Goal: Task Accomplishment & Management: Complete application form

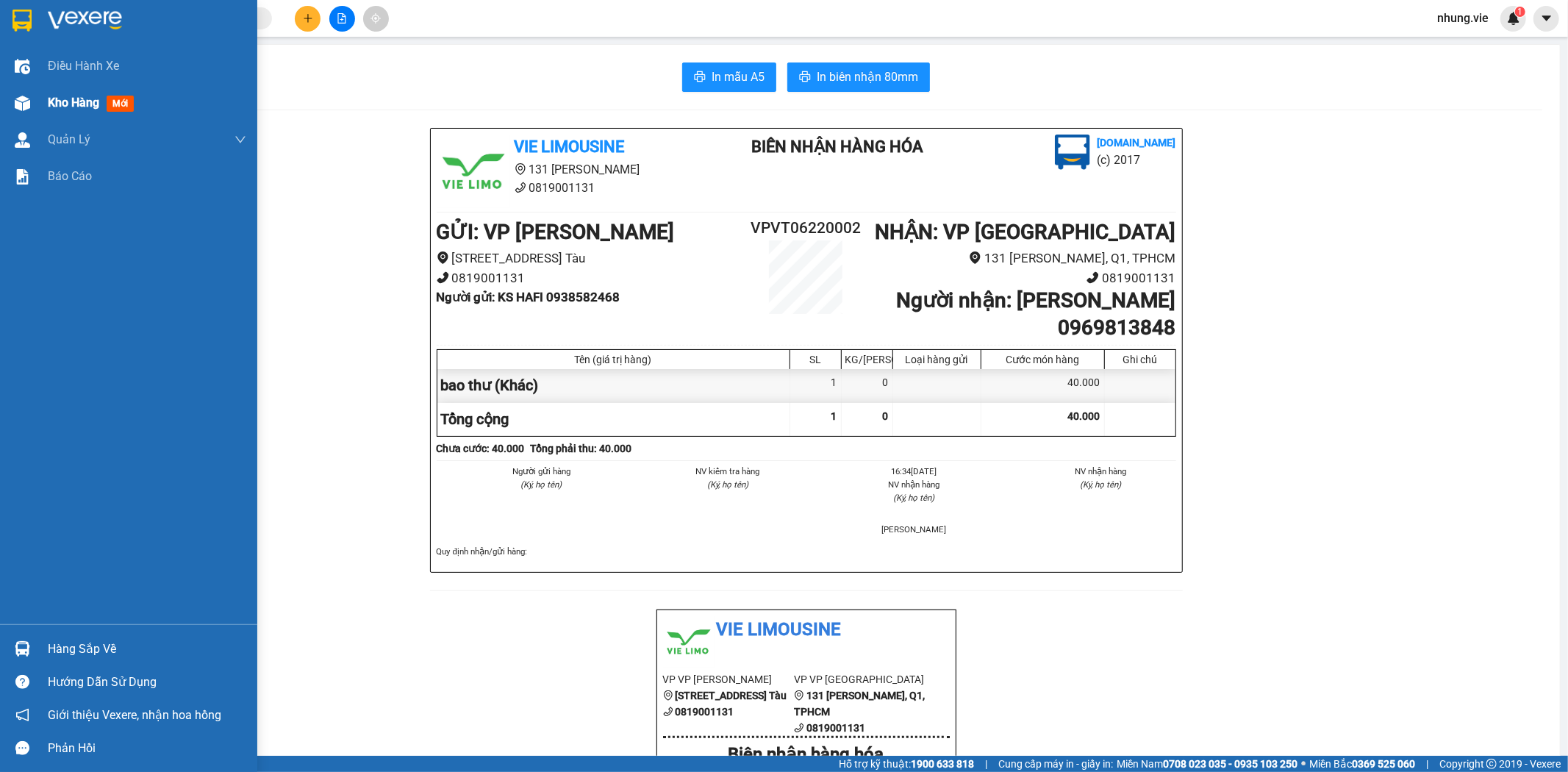
click at [48, 105] on span "Kho hàng" at bounding box center [74, 102] width 51 height 14
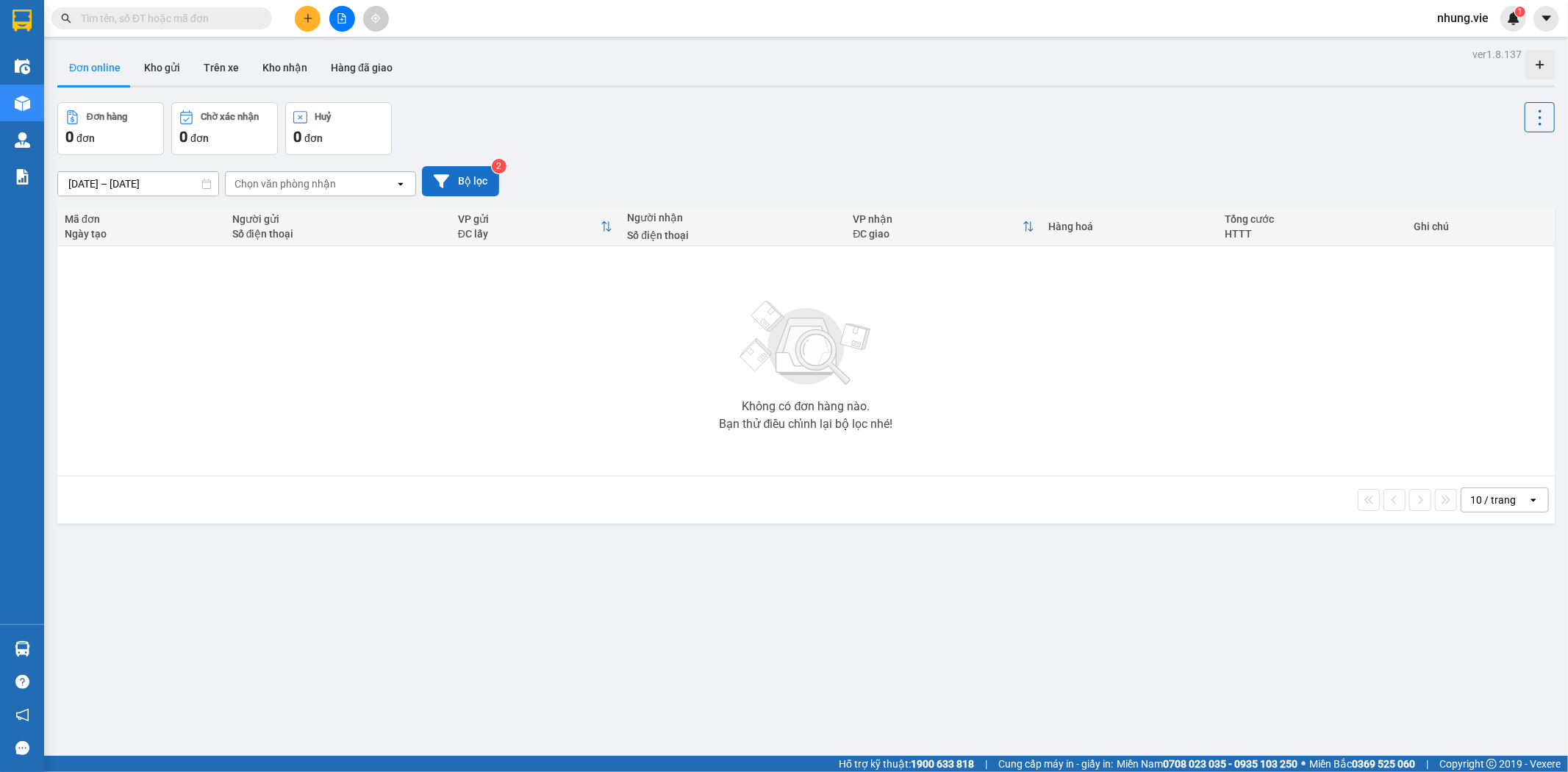
click at [458, 188] on button "Bộ lọc" at bounding box center [460, 181] width 77 height 30
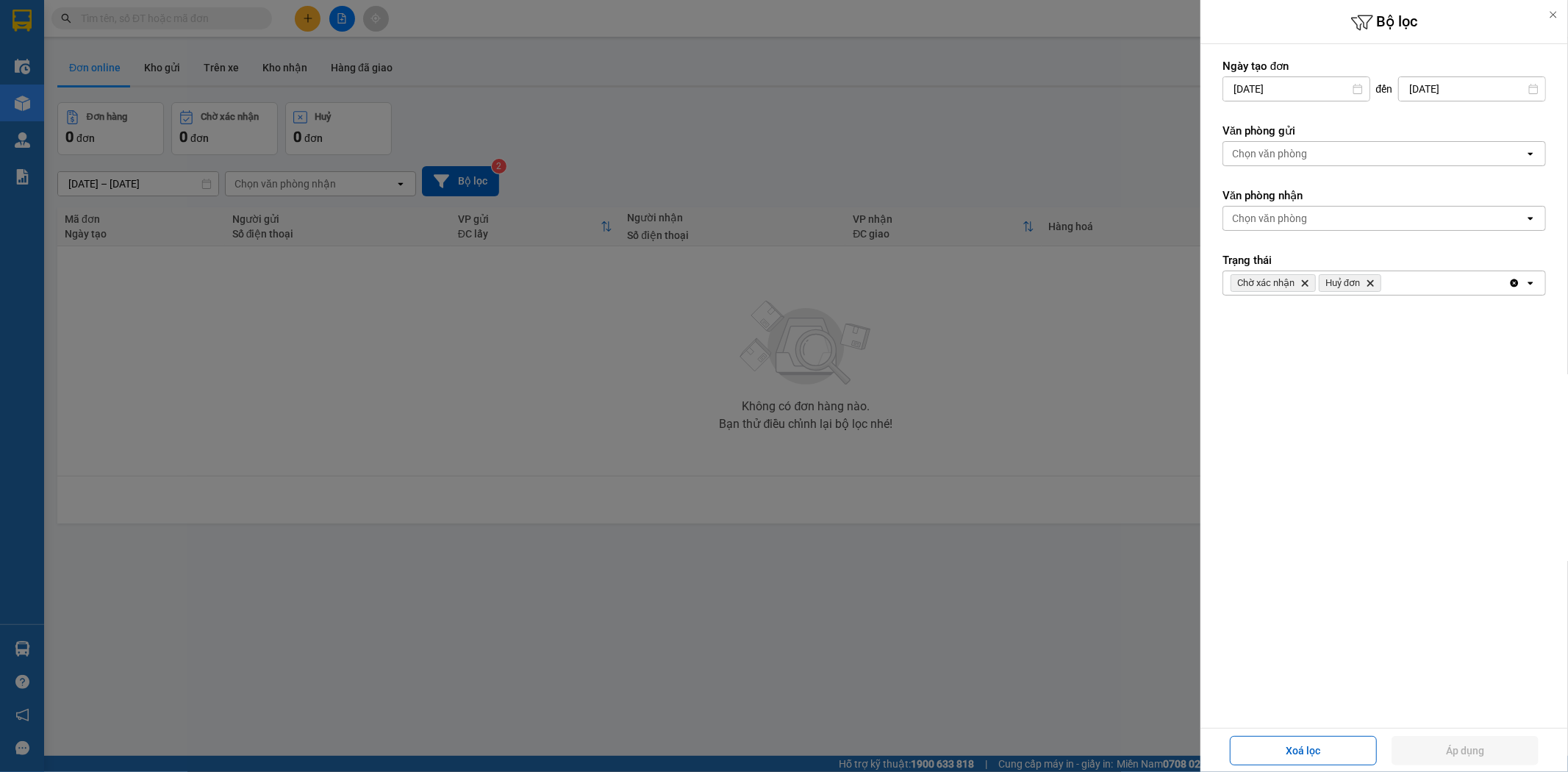
click at [1555, 16] on icon at bounding box center [1553, 15] width 10 height 10
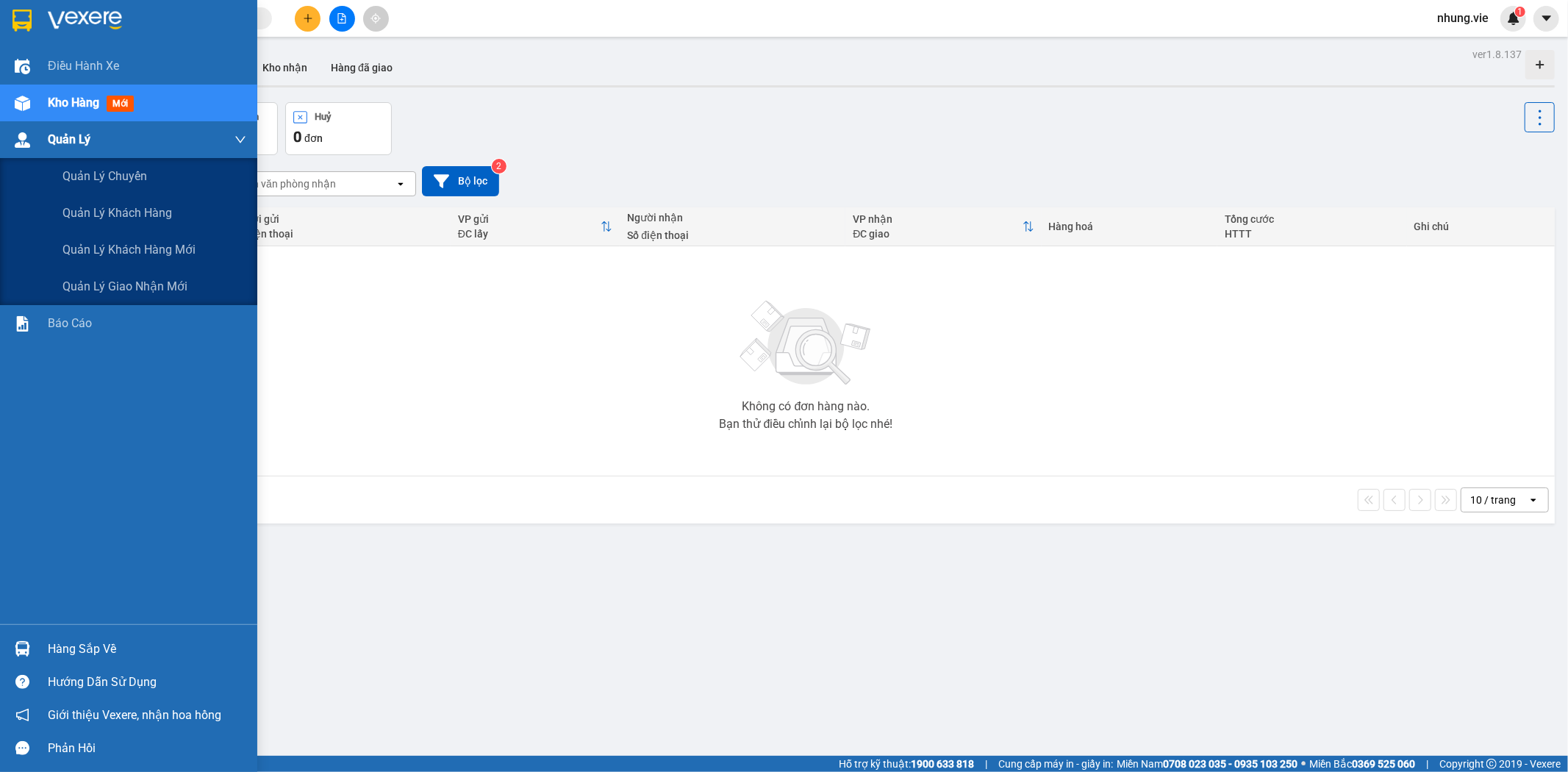
click at [107, 150] on div "Quản Lý" at bounding box center [148, 139] width 199 height 36
click at [239, 100] on div "Kho hàng mới" at bounding box center [148, 102] width 199 height 36
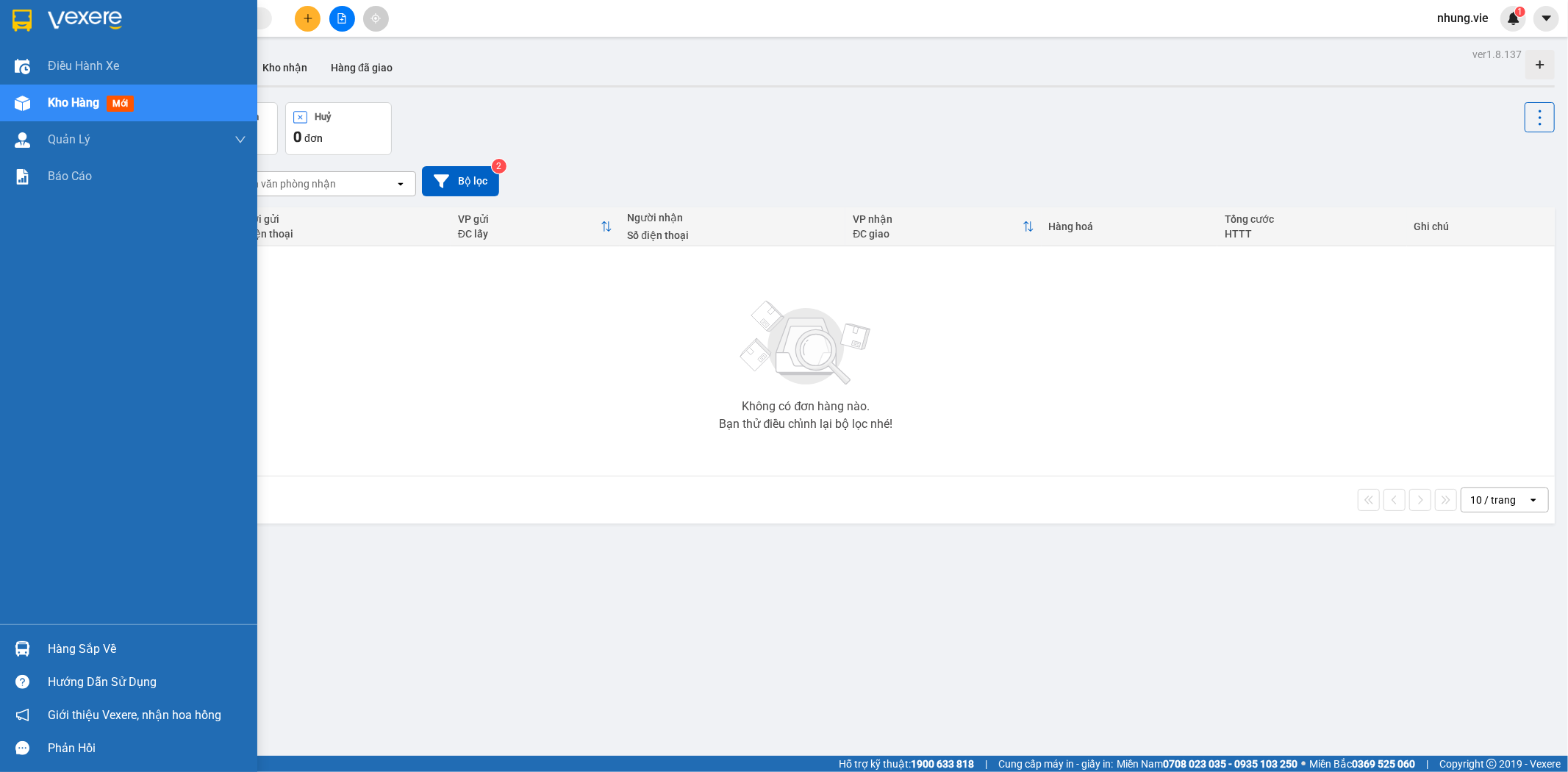
click at [232, 104] on div "Kho hàng mới" at bounding box center [148, 102] width 199 height 36
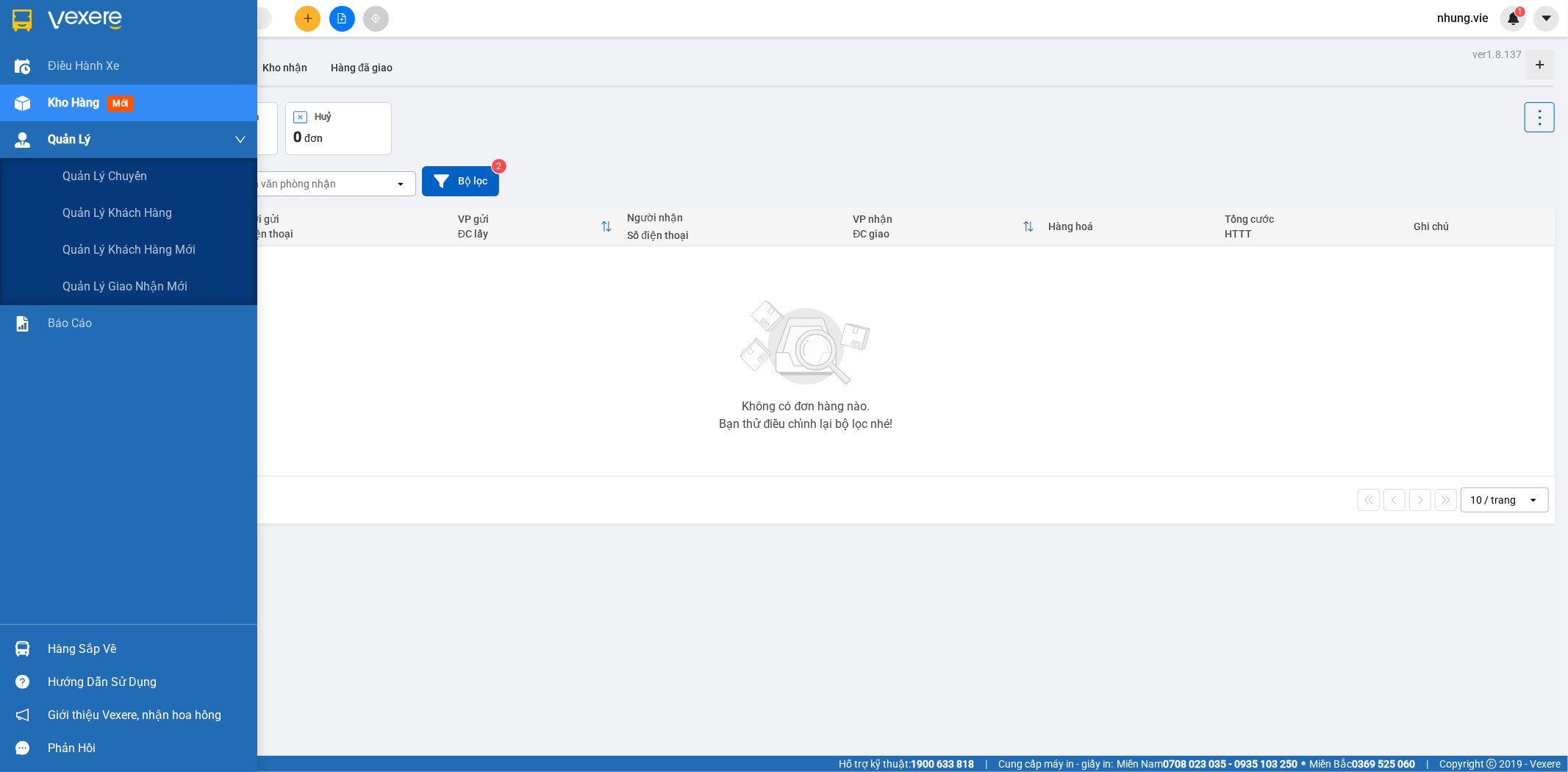
click at [233, 150] on div "Quản Lý" at bounding box center [148, 139] width 199 height 36
click at [114, 261] on div "Quản lý khách hàng mới" at bounding box center [154, 249] width 184 height 36
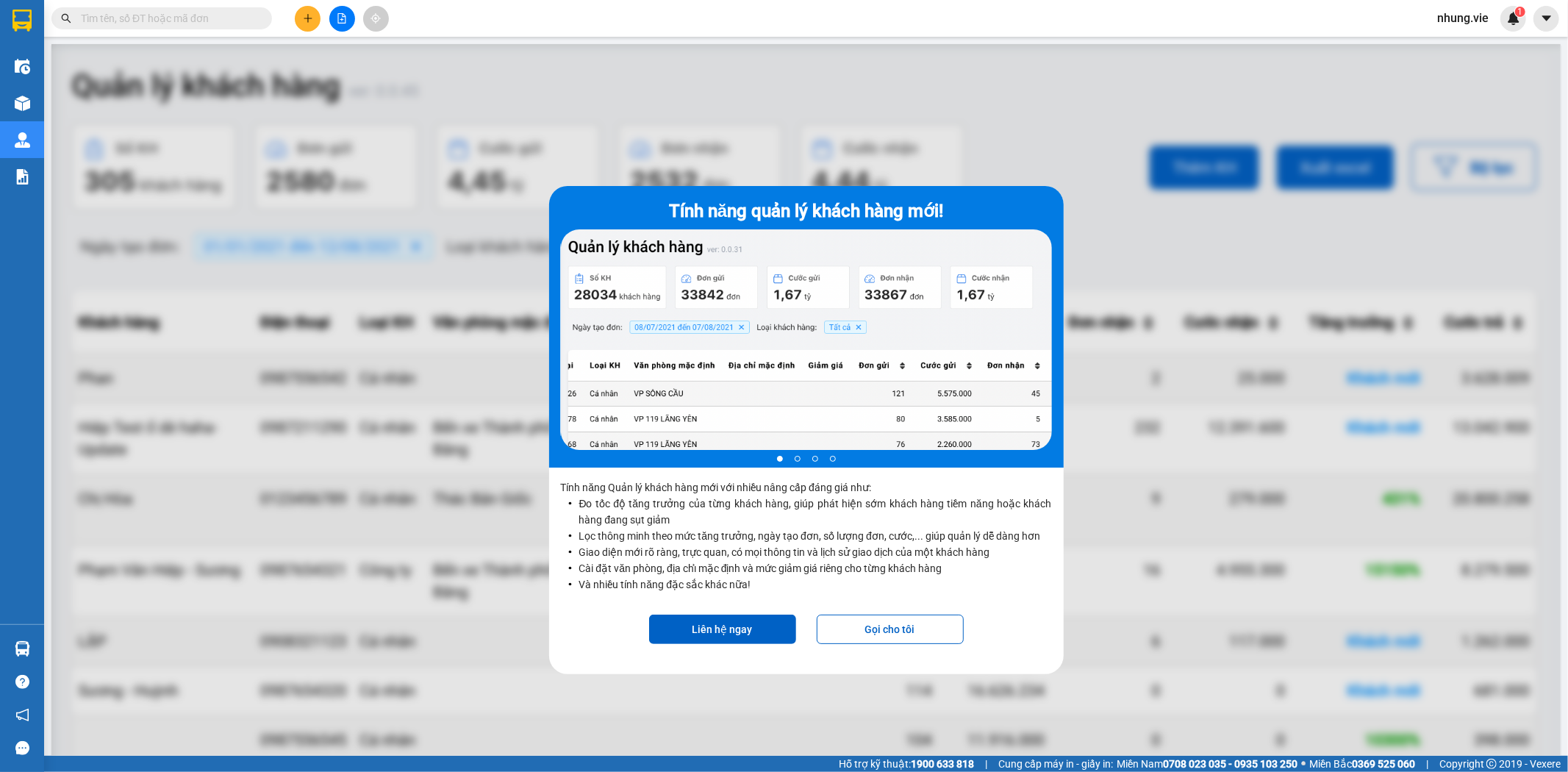
click at [1052, 141] on div at bounding box center [806, 430] width 1509 height 772
drag, startPoint x: 508, startPoint y: 94, endPoint x: 467, endPoint y: 95, distance: 41.0
click at [504, 94] on div at bounding box center [806, 430] width 1509 height 772
click at [370, 119] on div at bounding box center [806, 430] width 1509 height 772
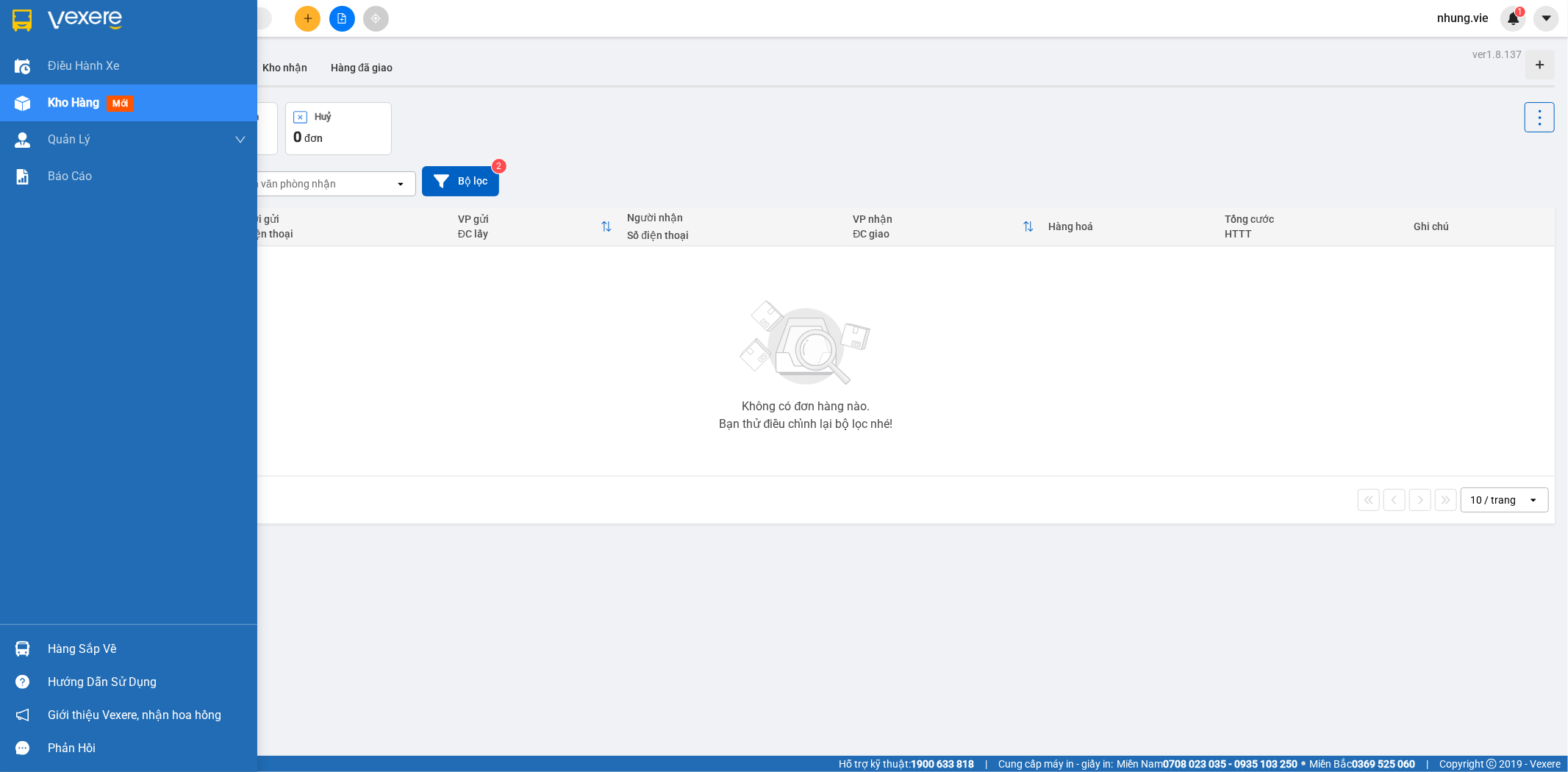
click at [24, 106] on img at bounding box center [23, 103] width 16 height 16
click at [71, 104] on span "Kho hàng" at bounding box center [74, 102] width 51 height 14
click at [158, 114] on button "Đơn hàng 0 đơn" at bounding box center [110, 129] width 106 height 53
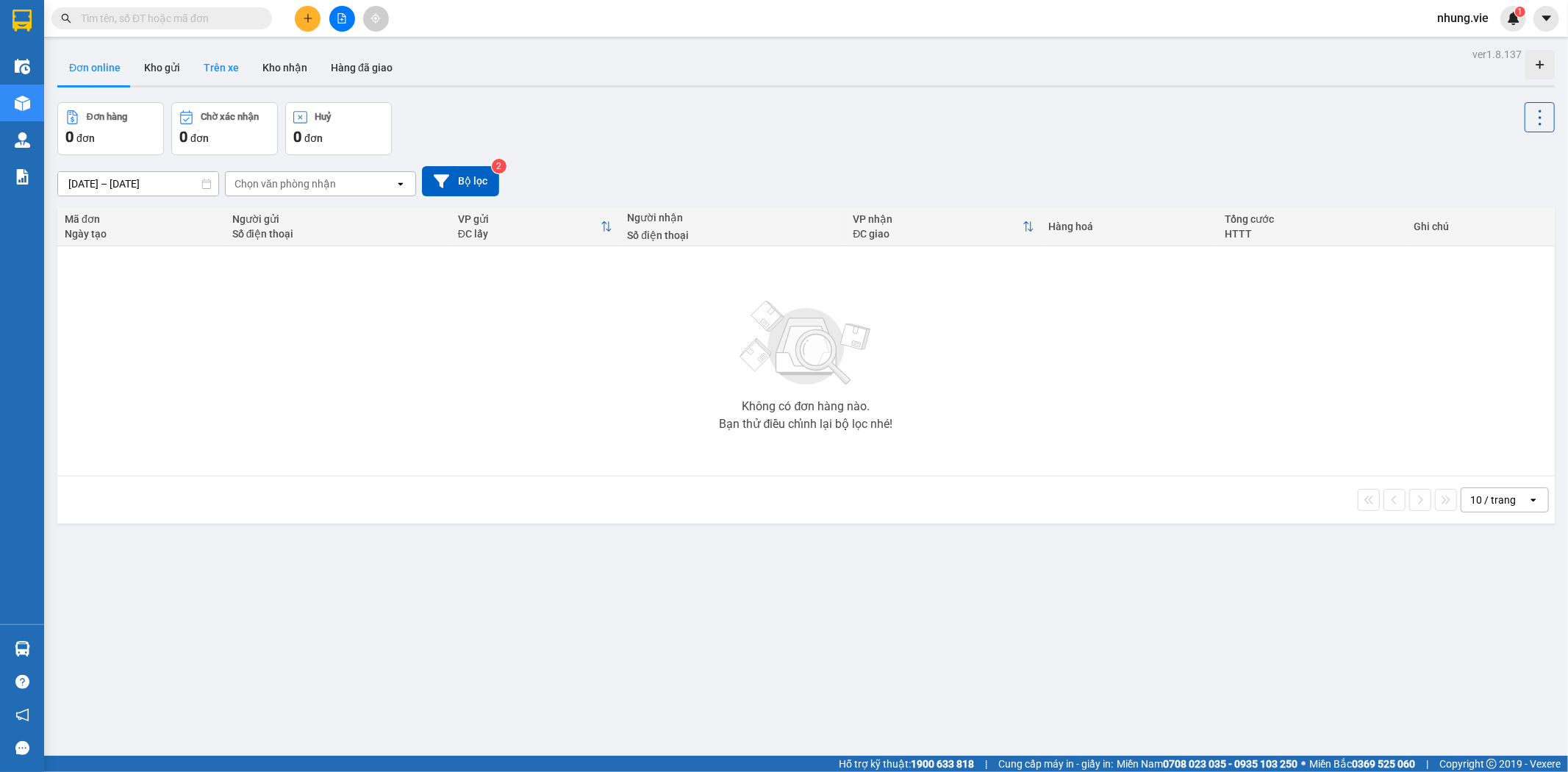
click at [225, 56] on button "Trên xe" at bounding box center [221, 68] width 59 height 35
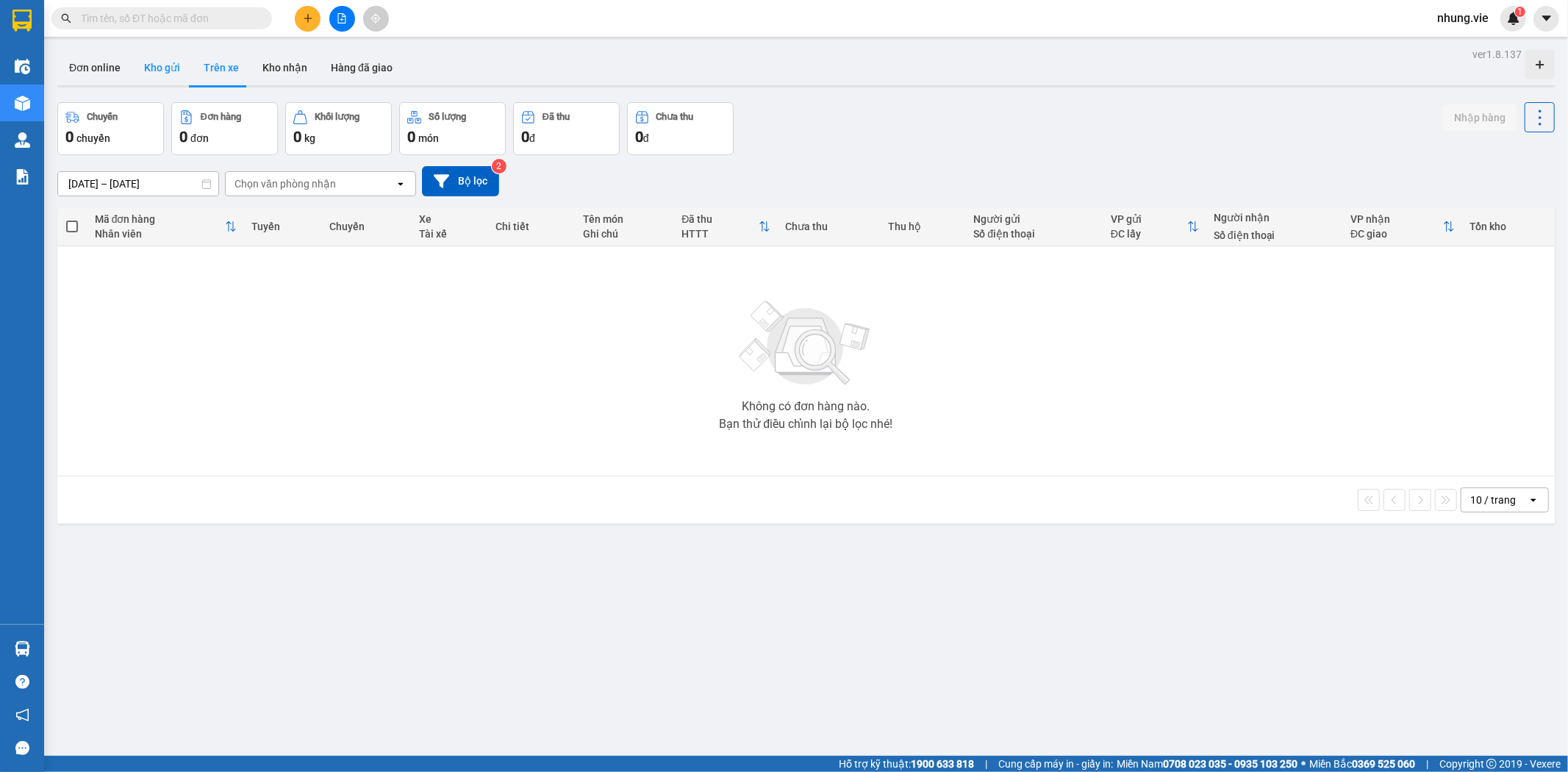
click at [158, 69] on button "Kho gửi" at bounding box center [162, 68] width 60 height 35
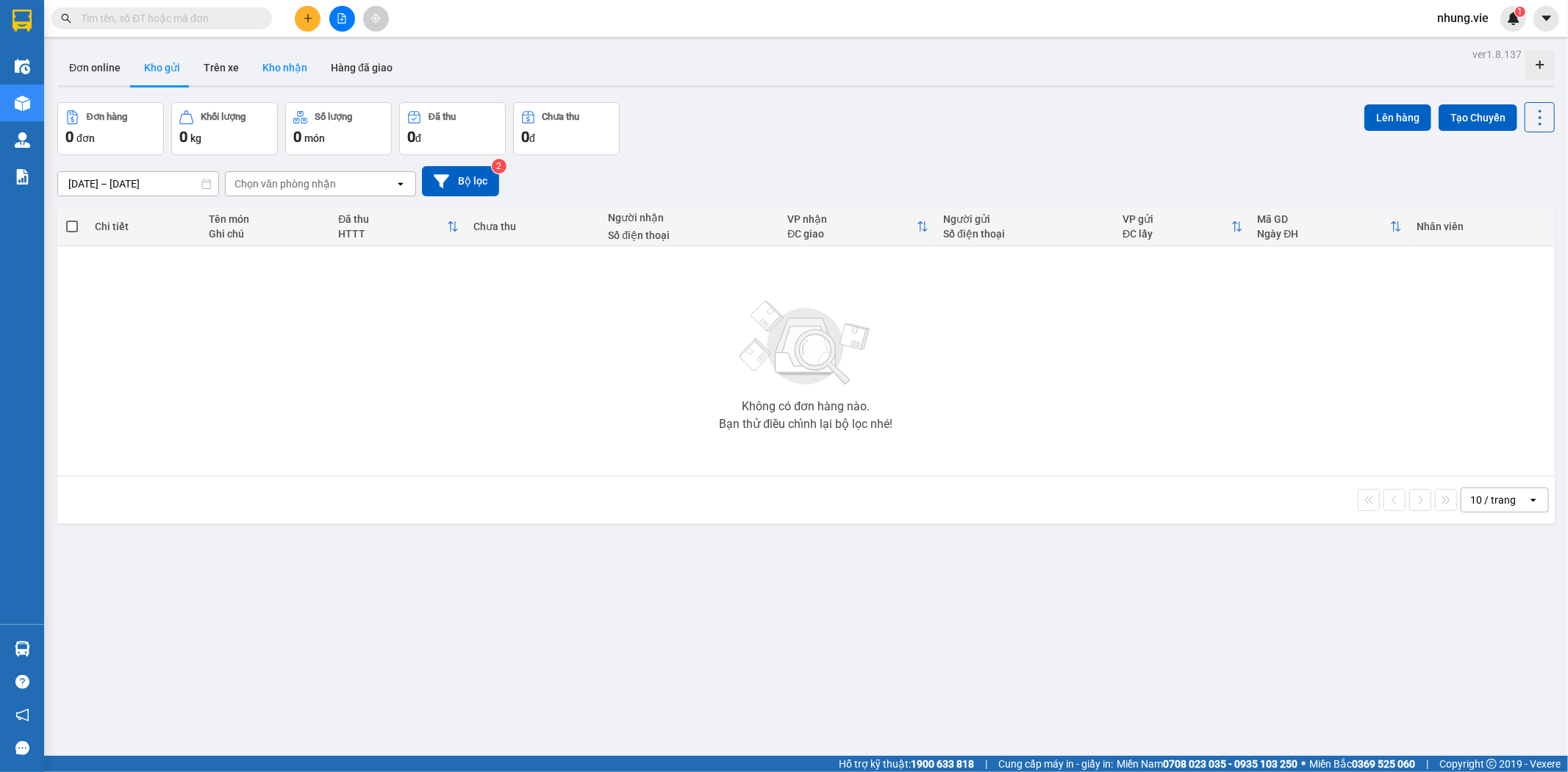
click at [259, 71] on button "Kho nhận" at bounding box center [285, 68] width 69 height 35
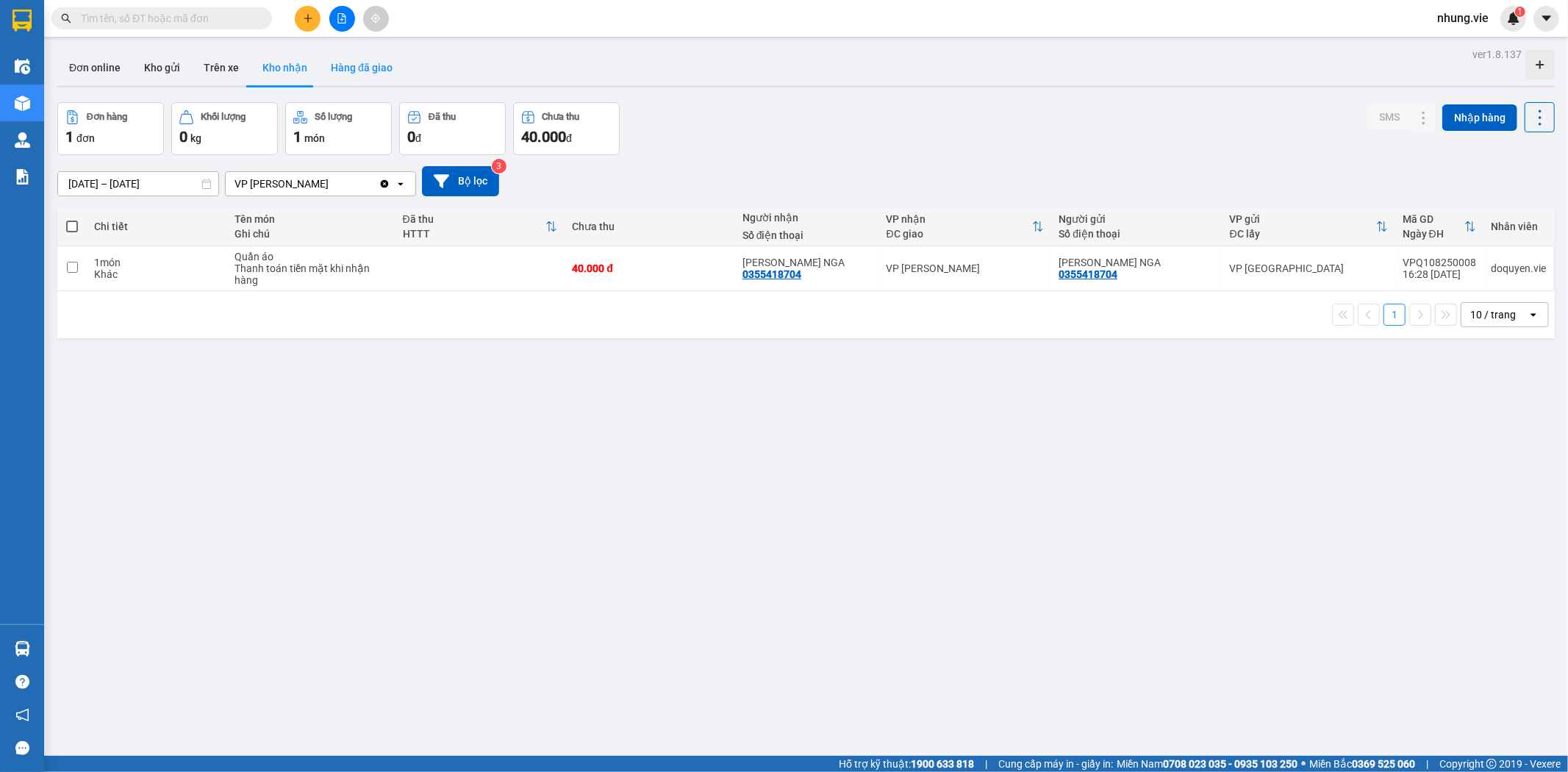
click at [379, 77] on button "Hàng đã giao" at bounding box center [361, 68] width 86 height 35
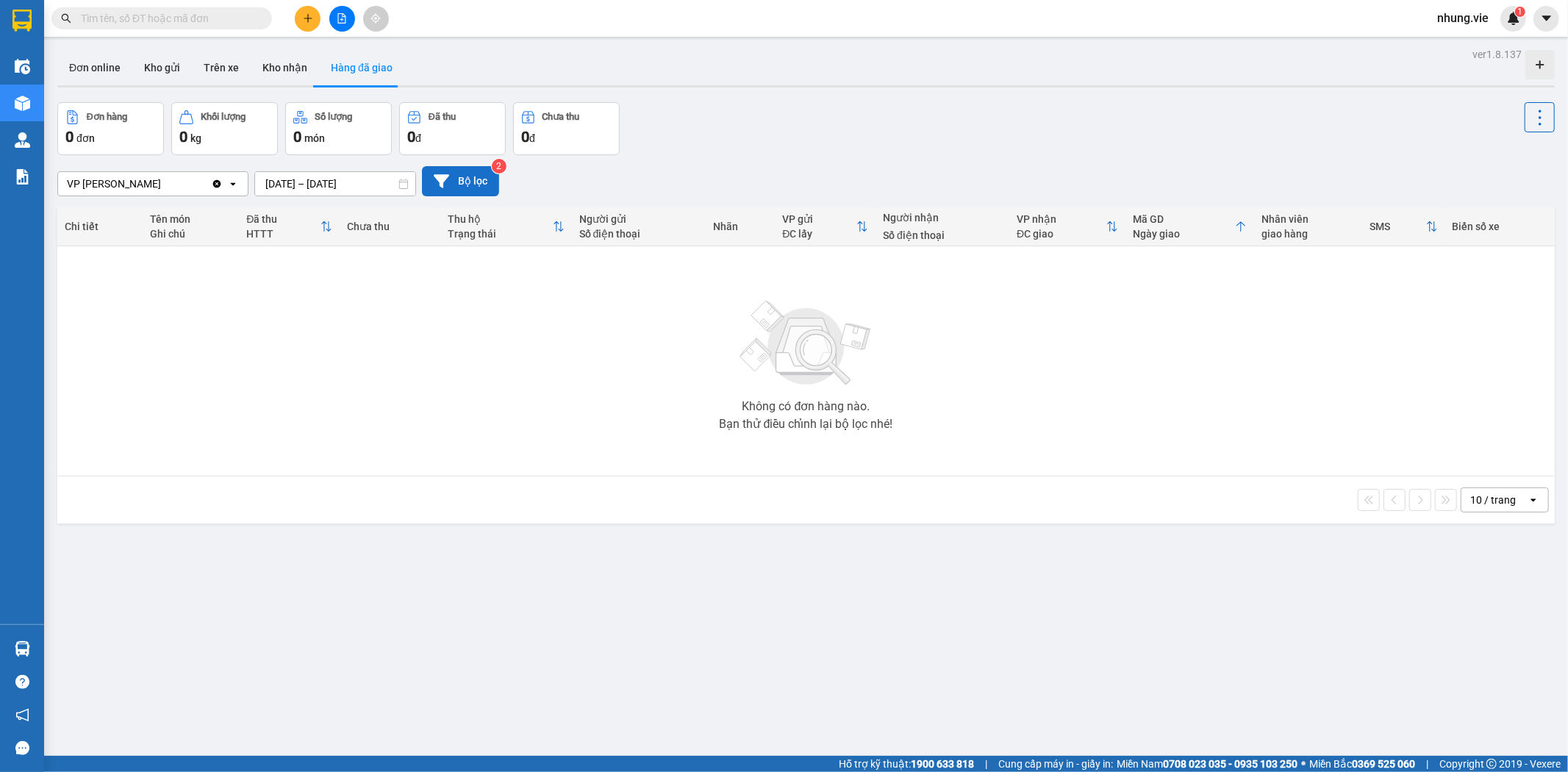
click at [451, 188] on button "Bộ lọc" at bounding box center [460, 181] width 77 height 30
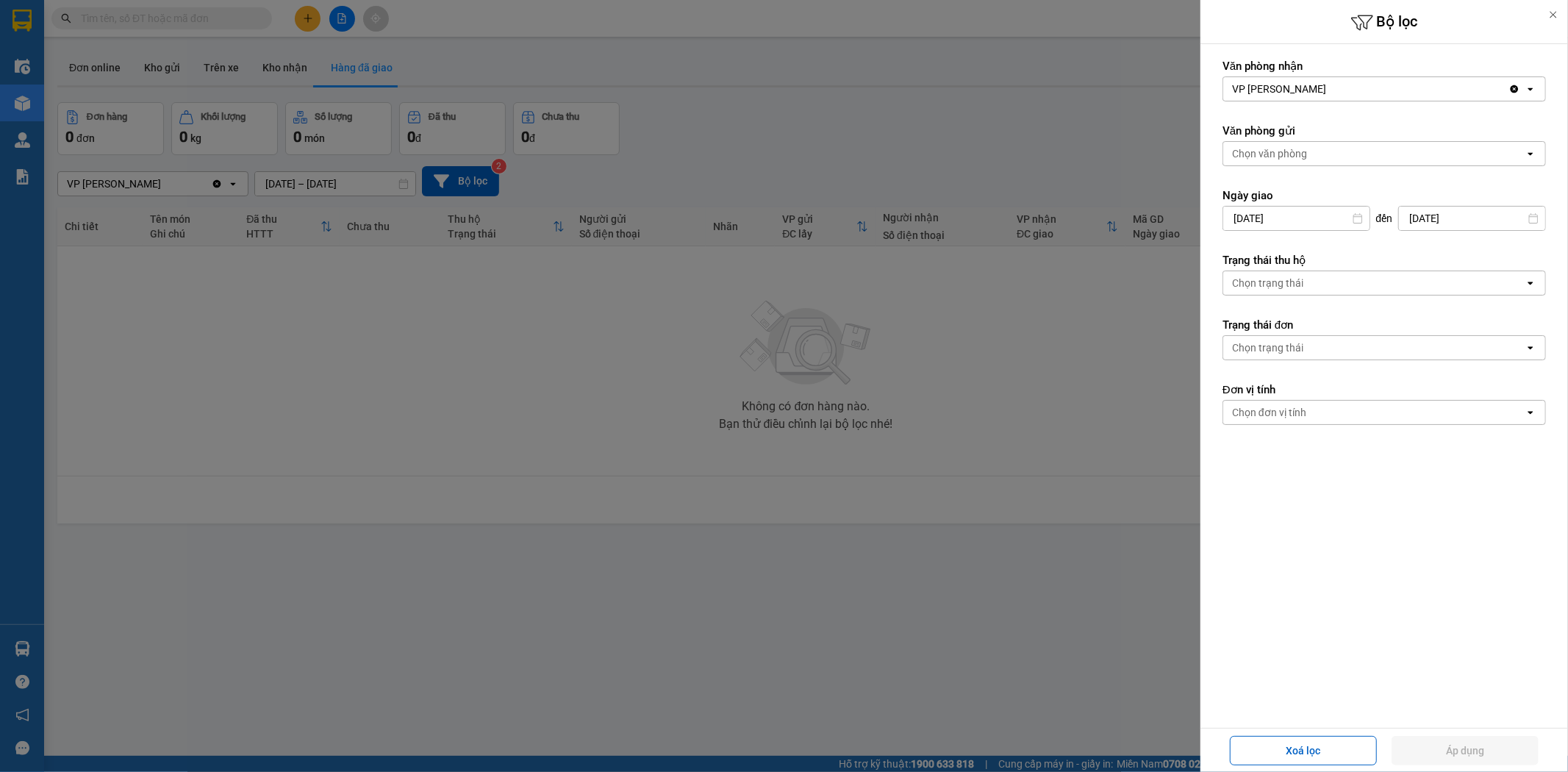
click at [870, 91] on div at bounding box center [784, 386] width 1568 height 772
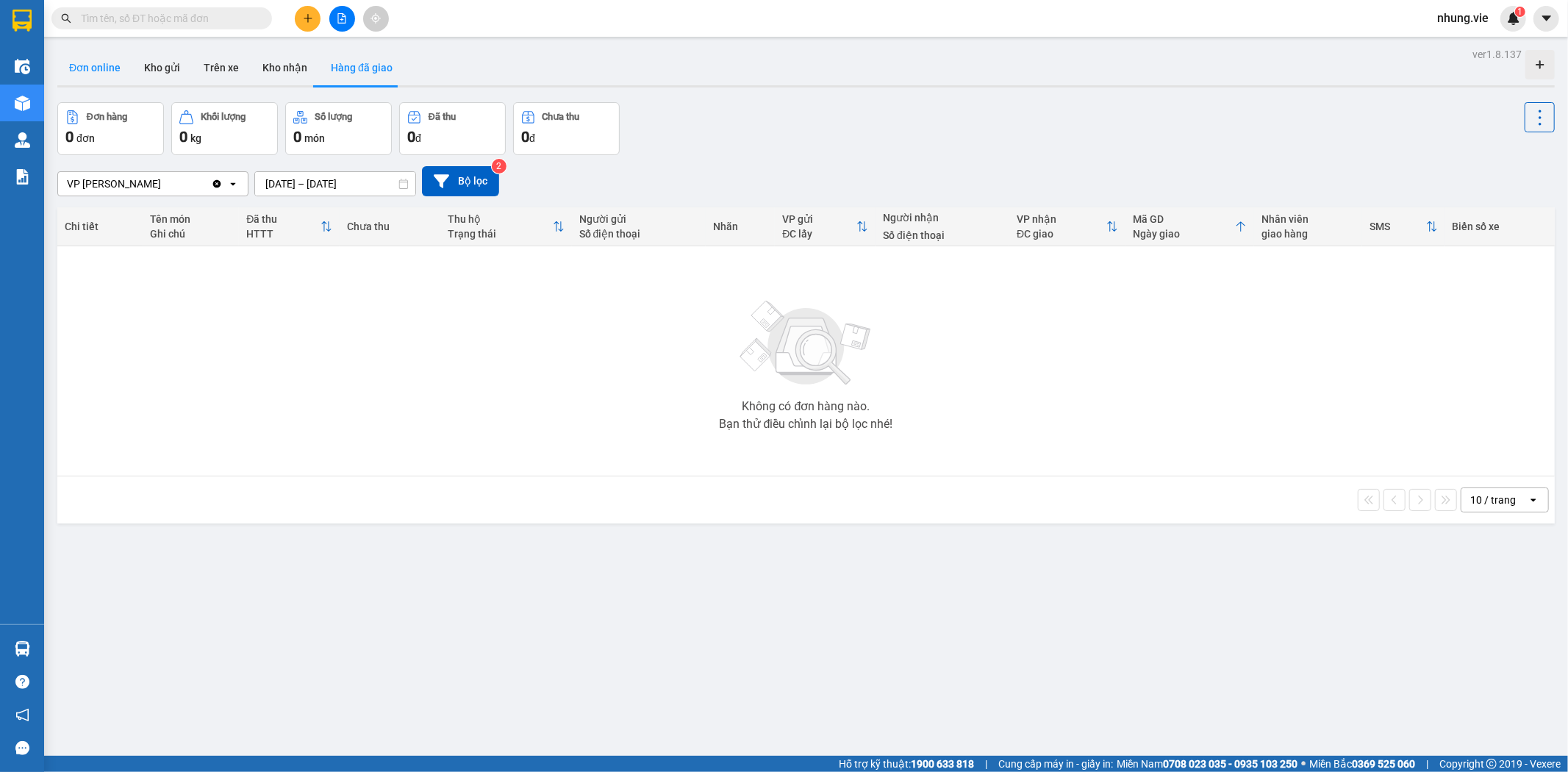
click at [95, 69] on button "Đơn online" at bounding box center [94, 68] width 75 height 35
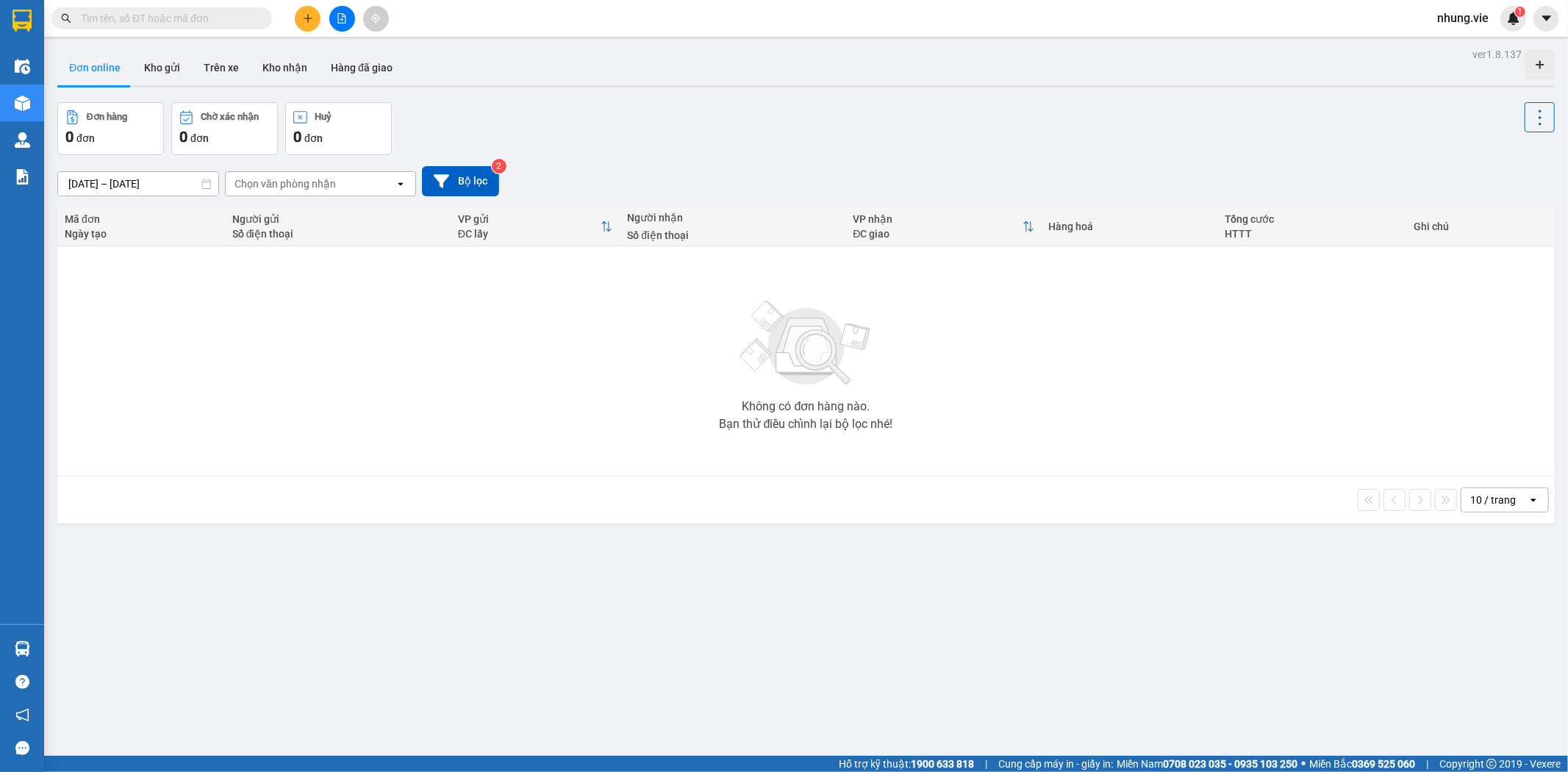
click at [93, 75] on button "Đơn online" at bounding box center [94, 68] width 75 height 35
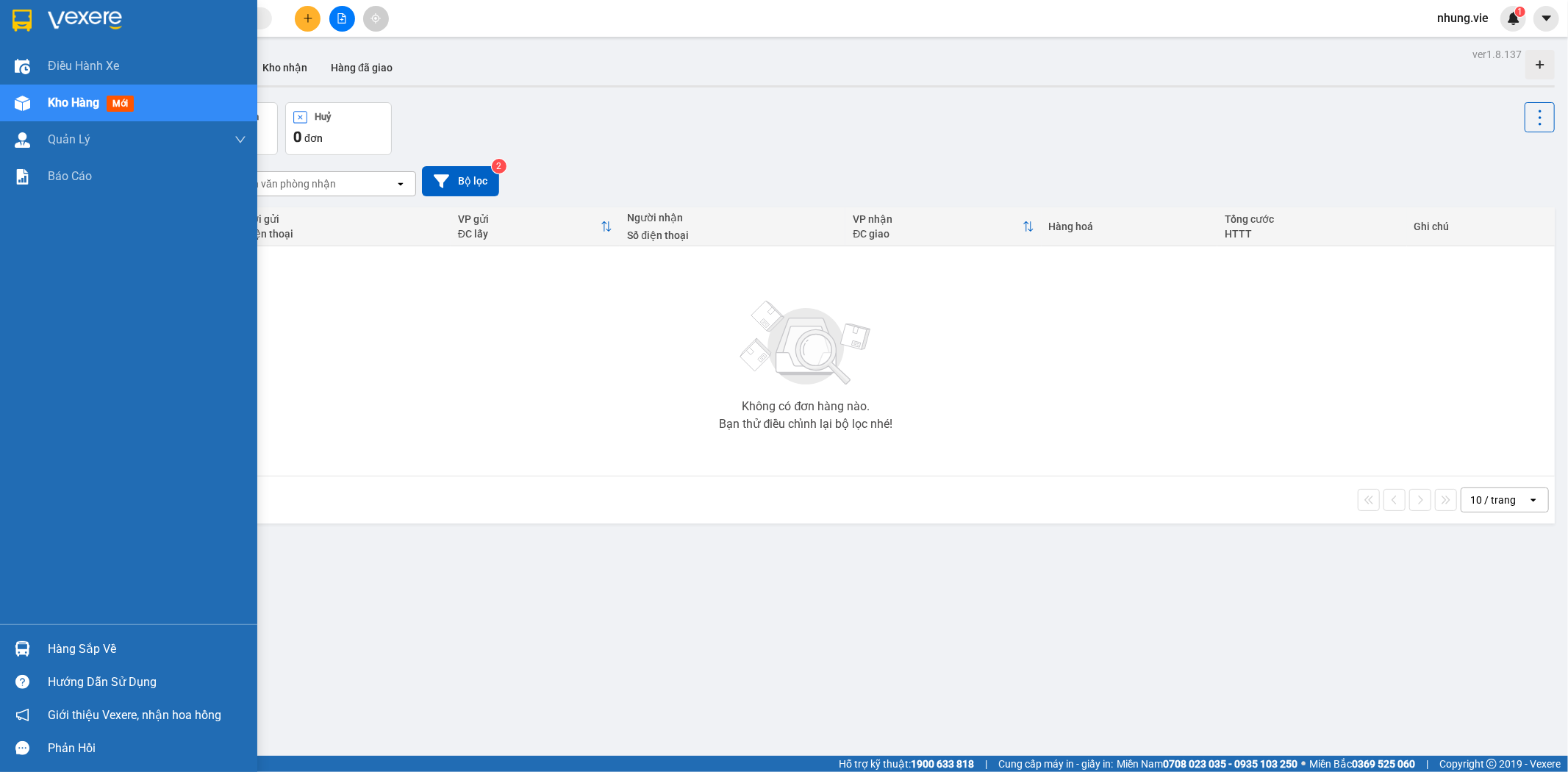
click at [53, 100] on span "Kho hàng" at bounding box center [74, 102] width 51 height 14
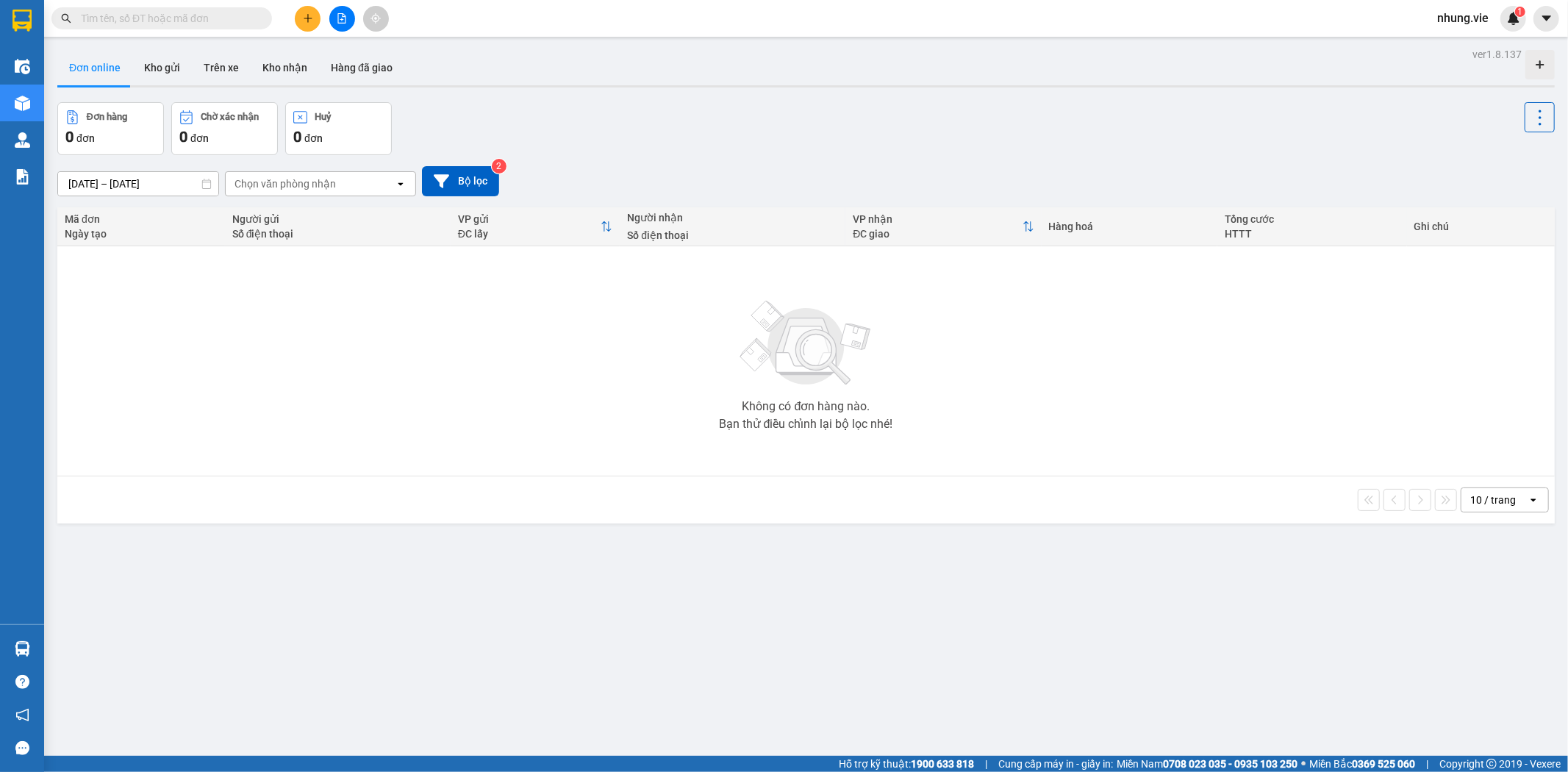
drag, startPoint x: 453, startPoint y: 42, endPoint x: 413, endPoint y: 35, distance: 40.6
click at [452, 42] on main "ver 1.8.137 Đơn online Kho gửi Trên xe Kho nhận Hàng đã giao Đơn hàng 0 đơn Chờ…" at bounding box center [784, 378] width 1568 height 755
click at [217, 21] on input "text" at bounding box center [167, 18] width 173 height 16
click at [141, 25] on input "text" at bounding box center [167, 18] width 173 height 16
paste input "0355418704"
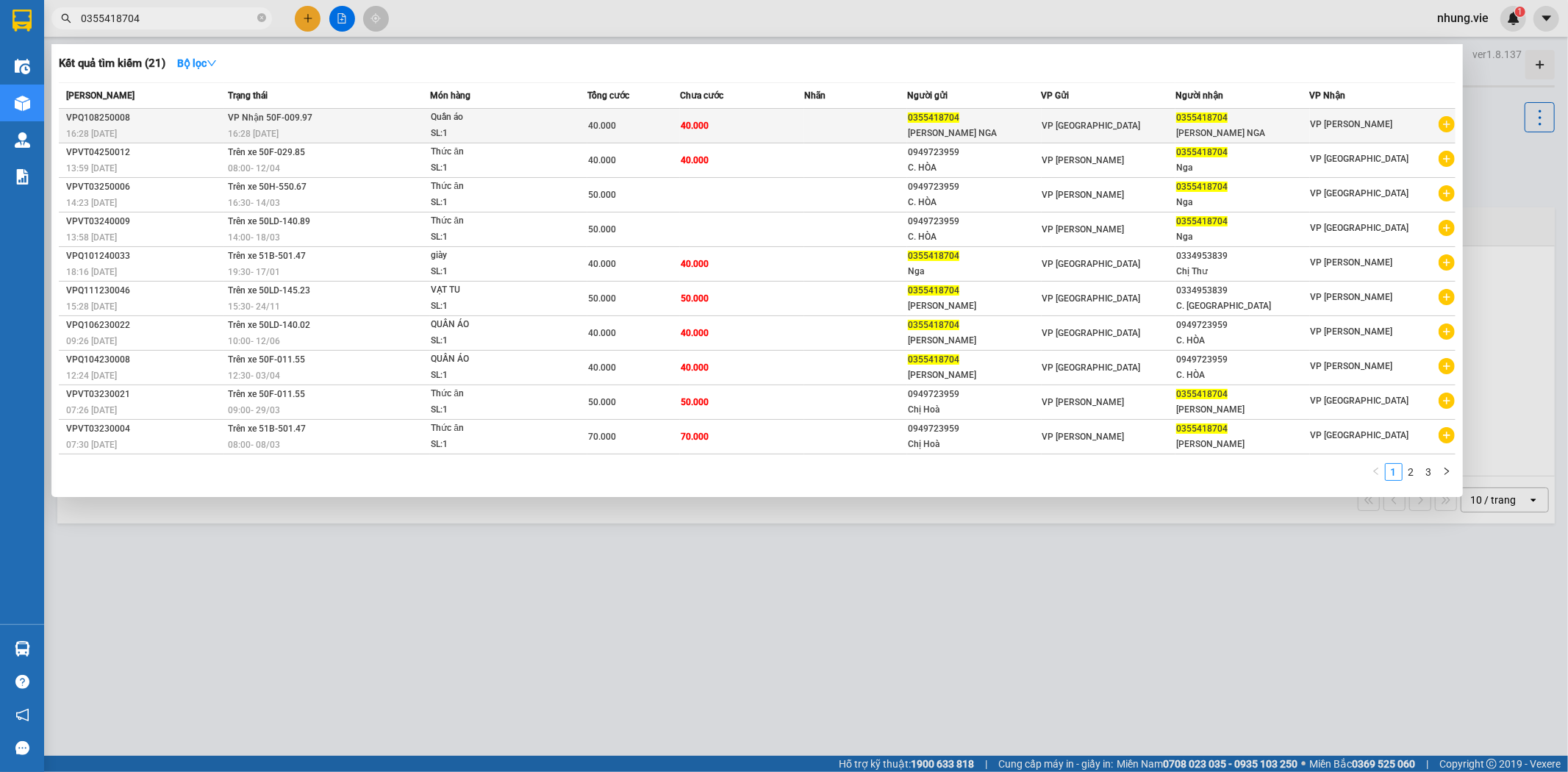
type input "0355418704"
click at [415, 112] on td "VP Nhận 50F-009.97 16:28 - 12/08" at bounding box center [328, 126] width 207 height 34
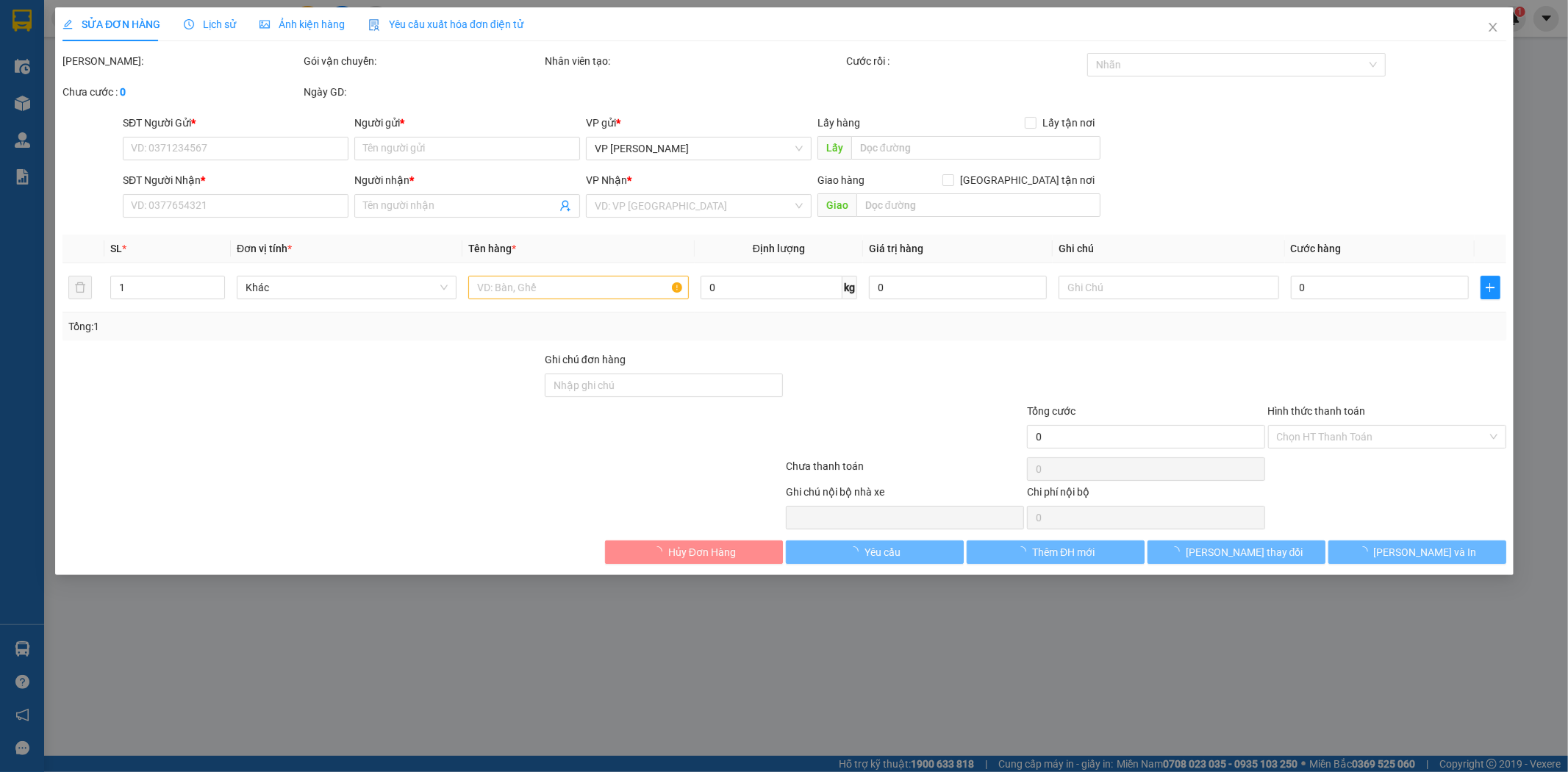
type input "0355418704"
type input "LÊ DOÃN NGỌC NGA"
type input "0355418704"
type input "LÊ DOÃN NGỌC NGA"
type input "CHƯA THANH TOÁN"
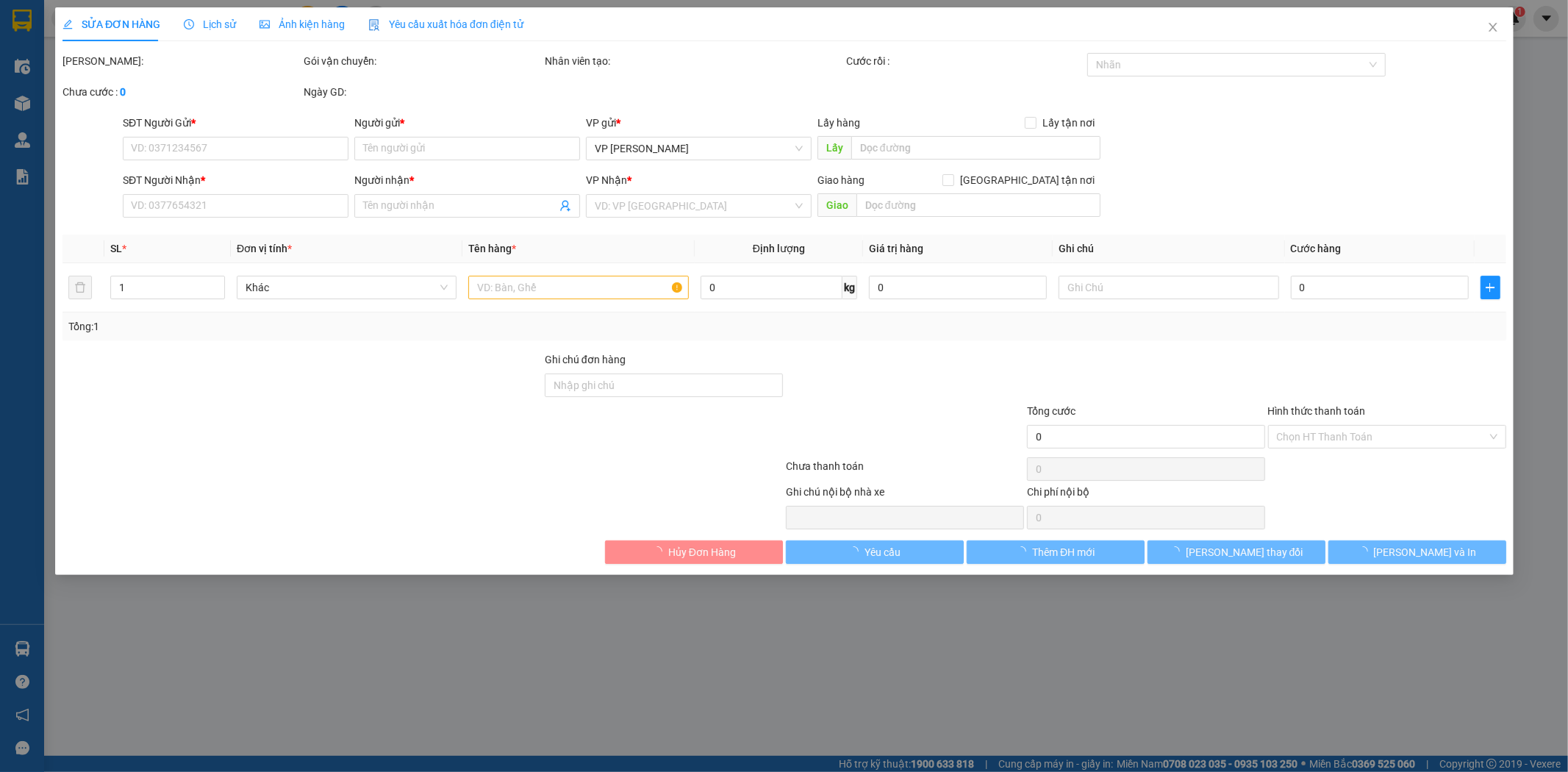
type input "40.000"
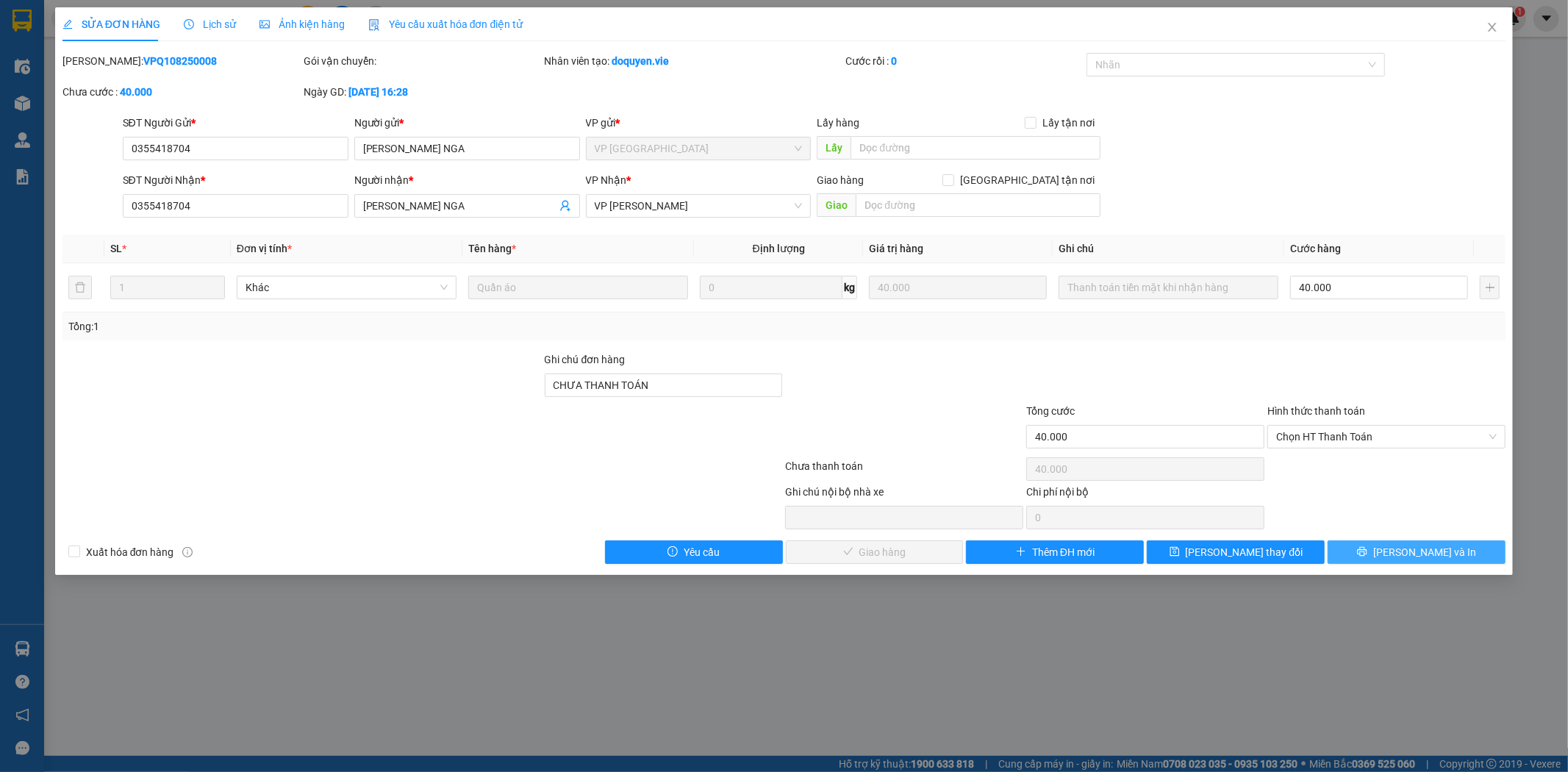
click at [1419, 560] on span "Lưu và In" at bounding box center [1424, 552] width 103 height 16
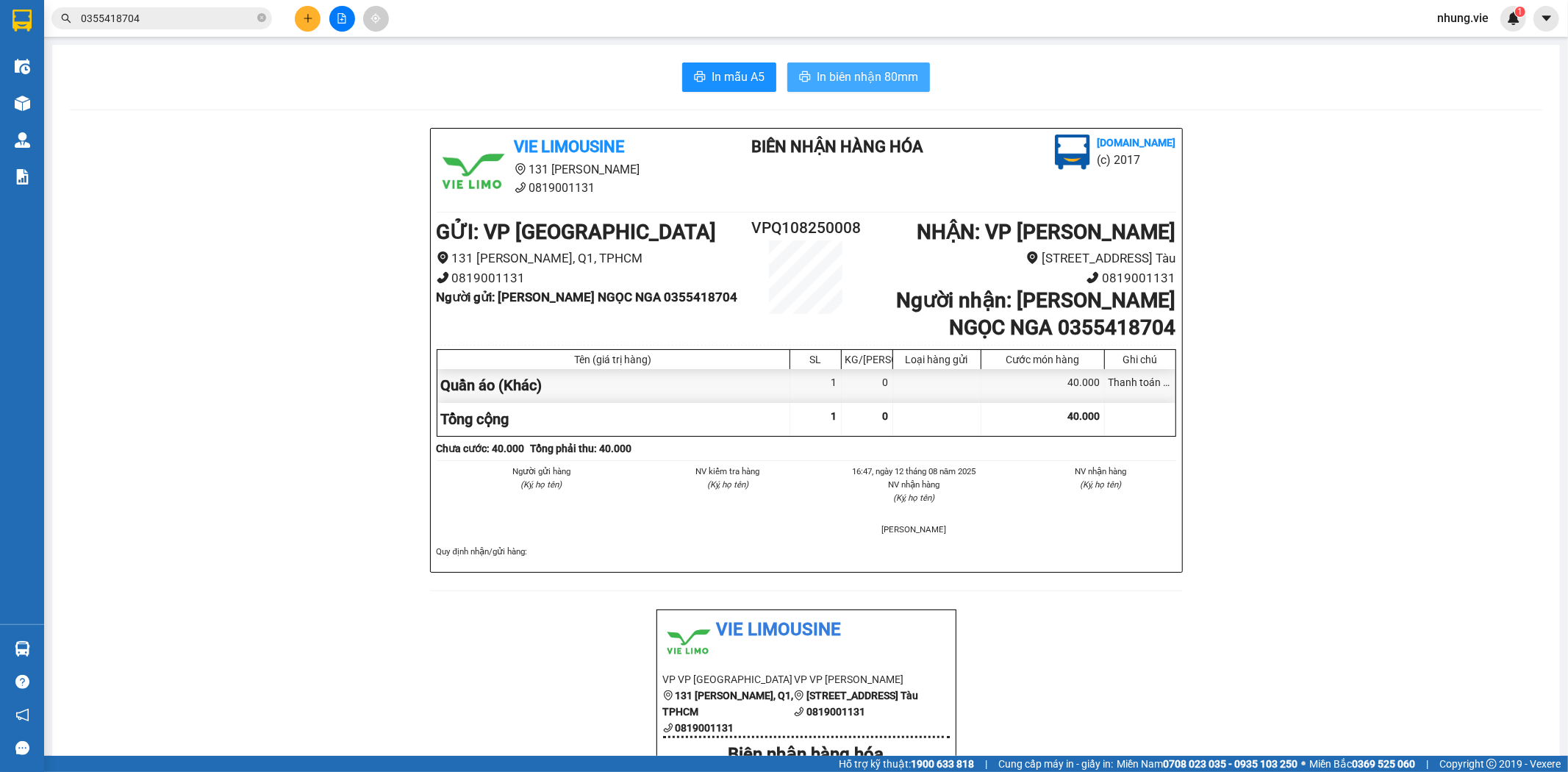
drag, startPoint x: 864, startPoint y: 89, endPoint x: 870, endPoint y: 118, distance: 29.6
click at [865, 89] on button "In biên nhận 80mm" at bounding box center [858, 78] width 143 height 30
click at [806, 80] on button "In biên nhận 80mm" at bounding box center [858, 78] width 143 height 30
